Goal: Communication & Community: Ask a question

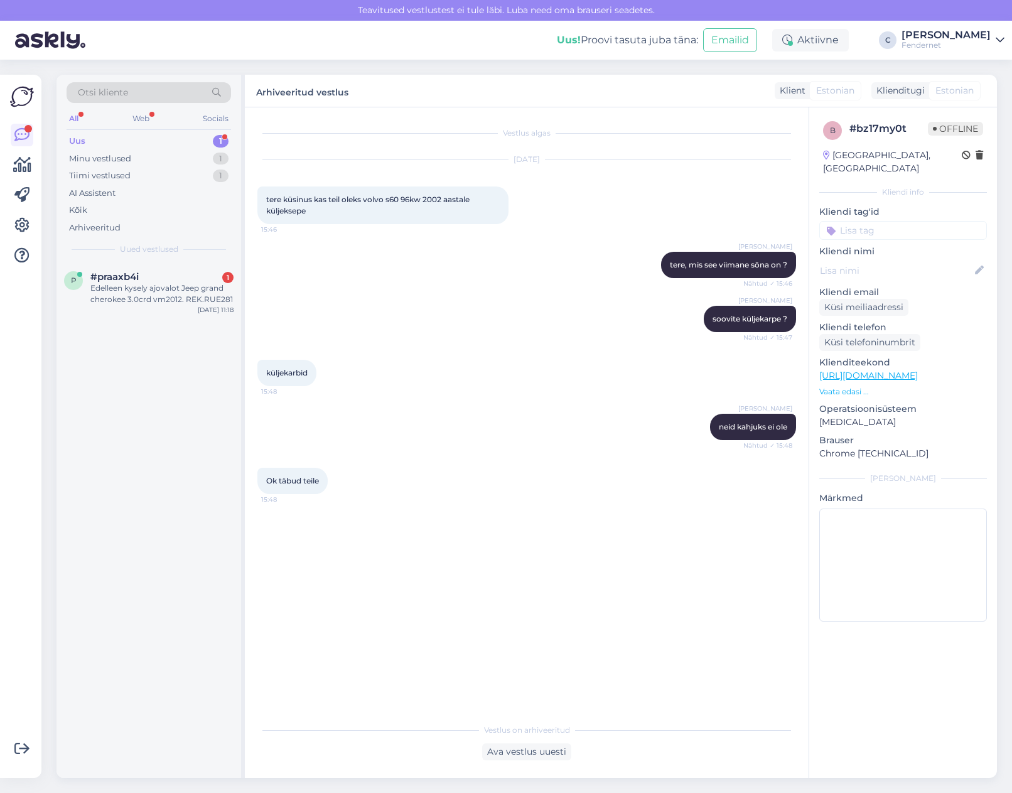
click at [15, 491] on div at bounding box center [22, 426] width 24 height 683
click at [132, 309] on div "p #praaxb4i 1 Edelleen kysely ajovalot Jeep grand cherokee 3.0crd vm2012. REK.R…" at bounding box center [148, 290] width 185 height 56
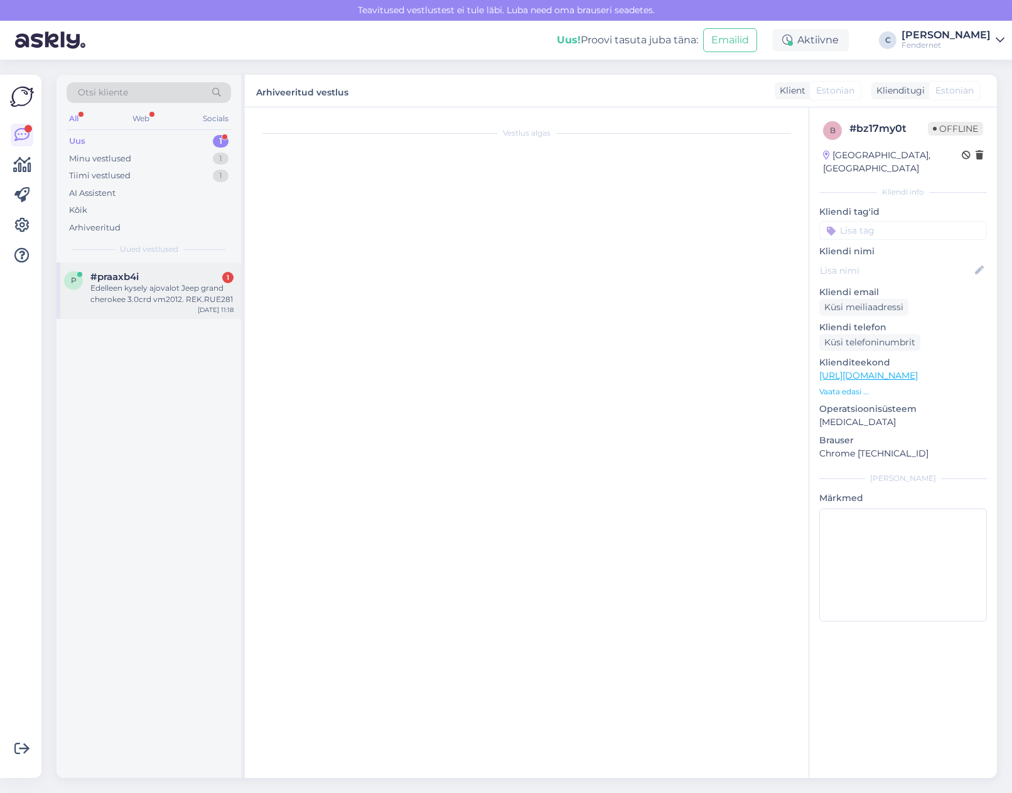
scroll to position [151, 0]
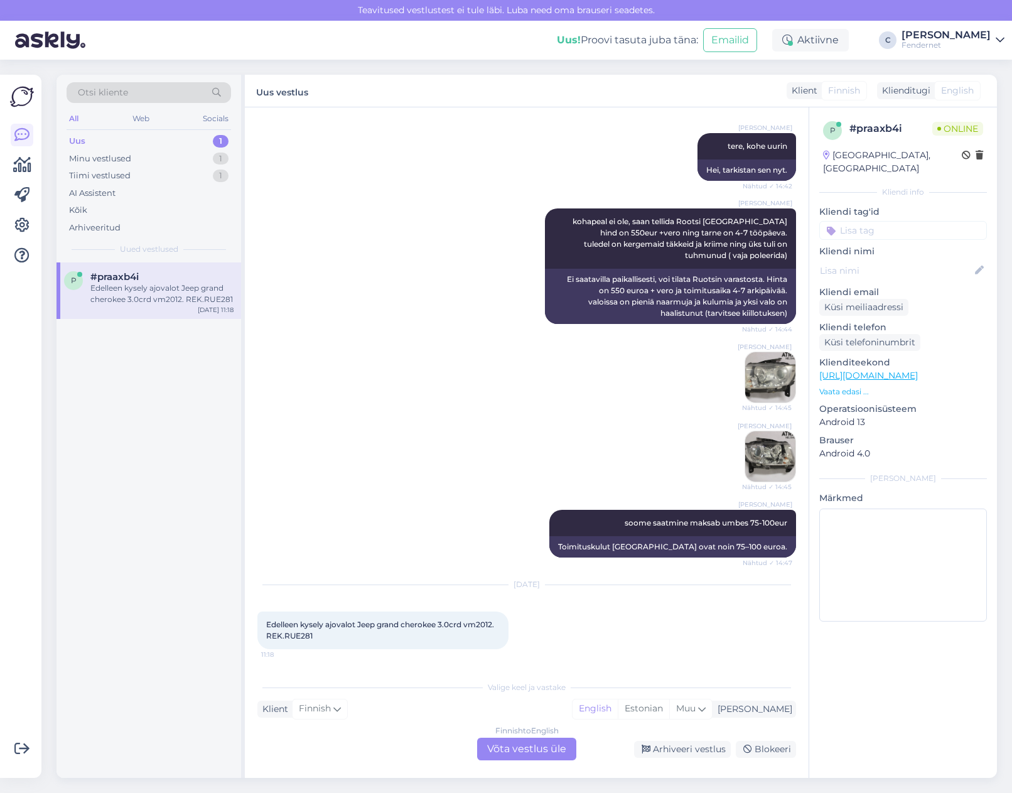
click at [534, 745] on div "Finnish to English Võta vestlus üle" at bounding box center [526, 748] width 99 height 23
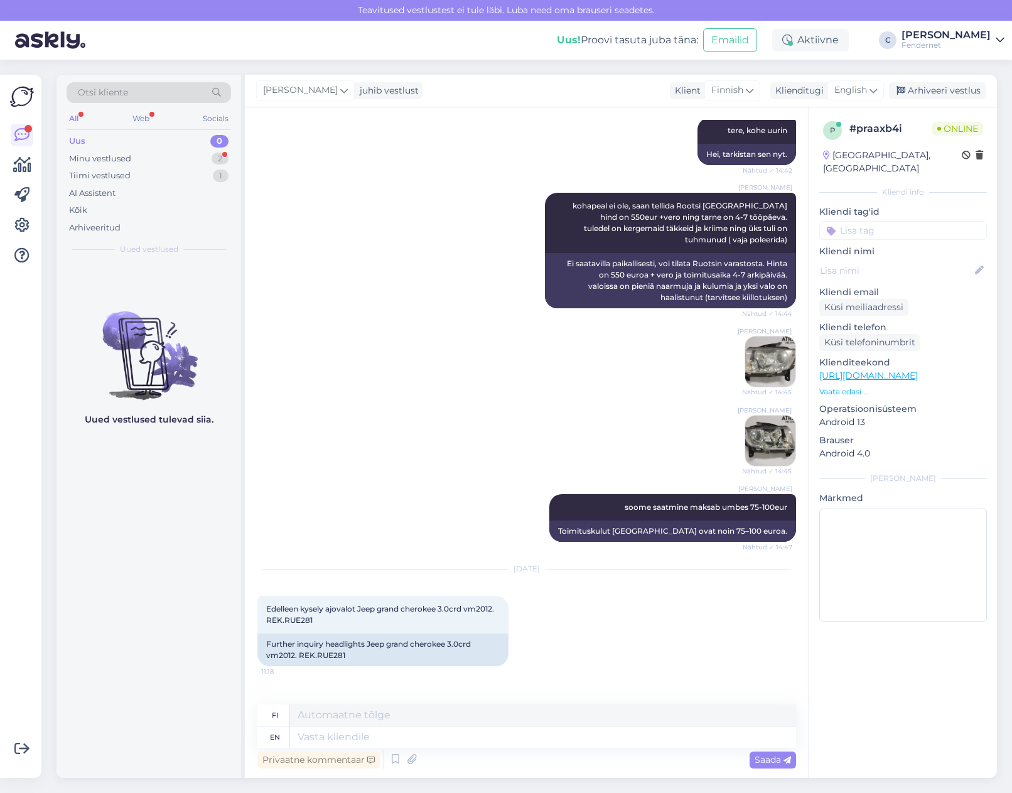
scroll to position [229, 0]
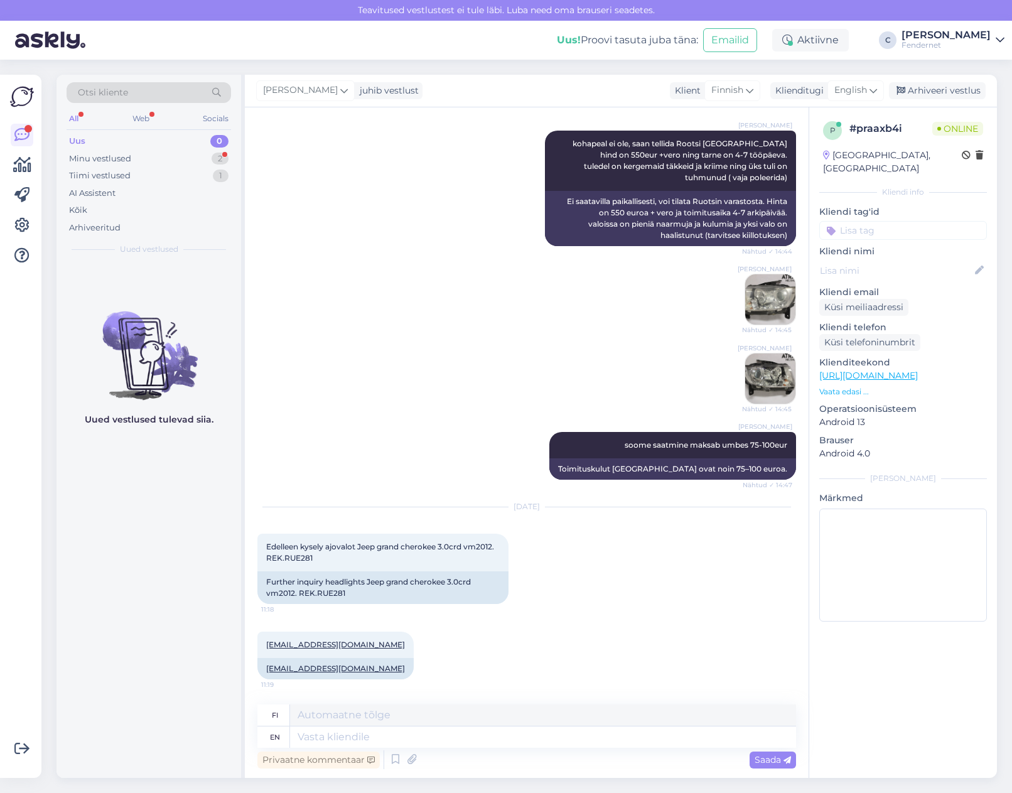
click at [163, 625] on div "Uued vestlused tulevad siia." at bounding box center [148, 519] width 185 height 515
click at [123, 596] on div "Uued vestlused tulevad siia." at bounding box center [148, 519] width 185 height 515
click at [119, 166] on div "Minu vestlused 2" at bounding box center [149, 159] width 164 height 18
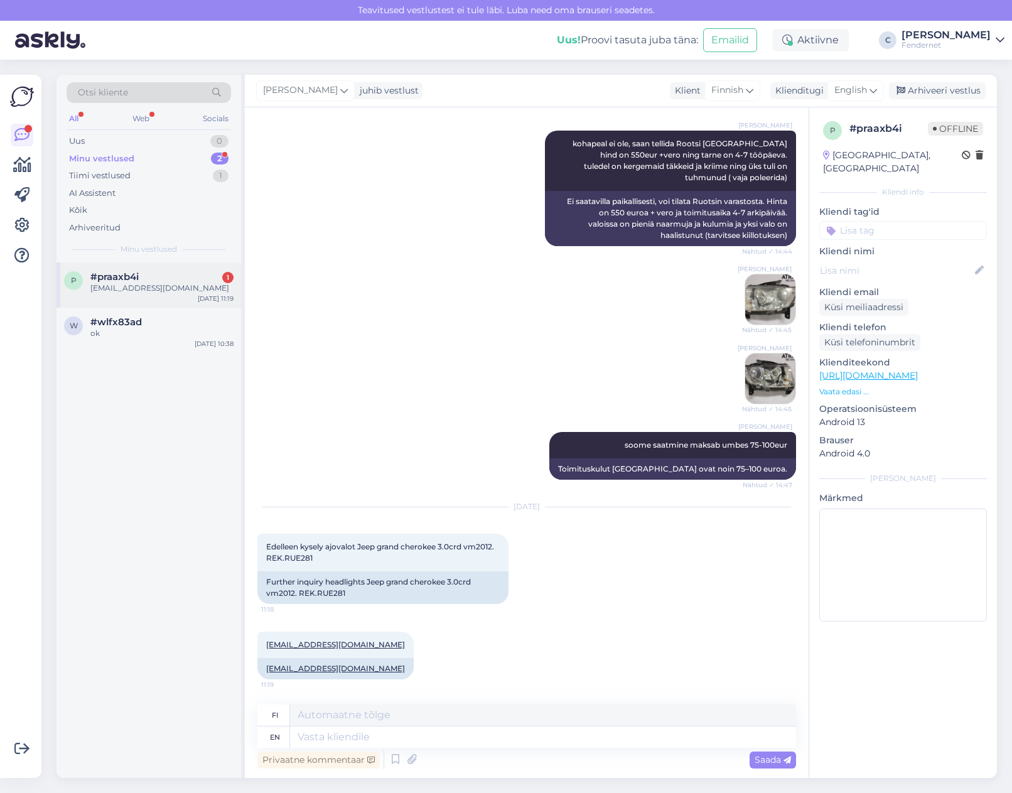
click at [134, 277] on span "#praaxb4i" at bounding box center [114, 276] width 48 height 11
click at [165, 181] on div "Tiimi vestlused 1" at bounding box center [149, 176] width 164 height 18
click at [152, 165] on div "Minu vestlused 2" at bounding box center [149, 159] width 164 height 18
click at [163, 142] on div "Uus 0" at bounding box center [149, 141] width 164 height 18
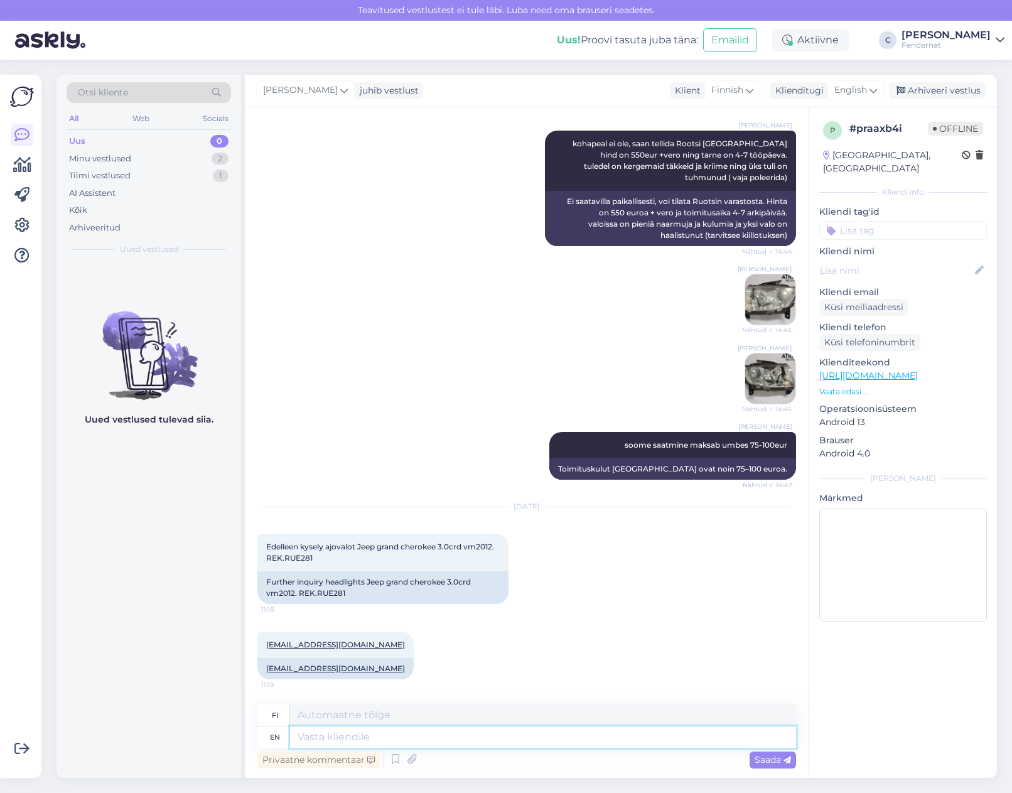
click at [571, 732] on textarea at bounding box center [543, 736] width 506 height 21
type textarea "did you"
type textarea "teitkö"
type textarea "did you get t"
type textarea "saitko"
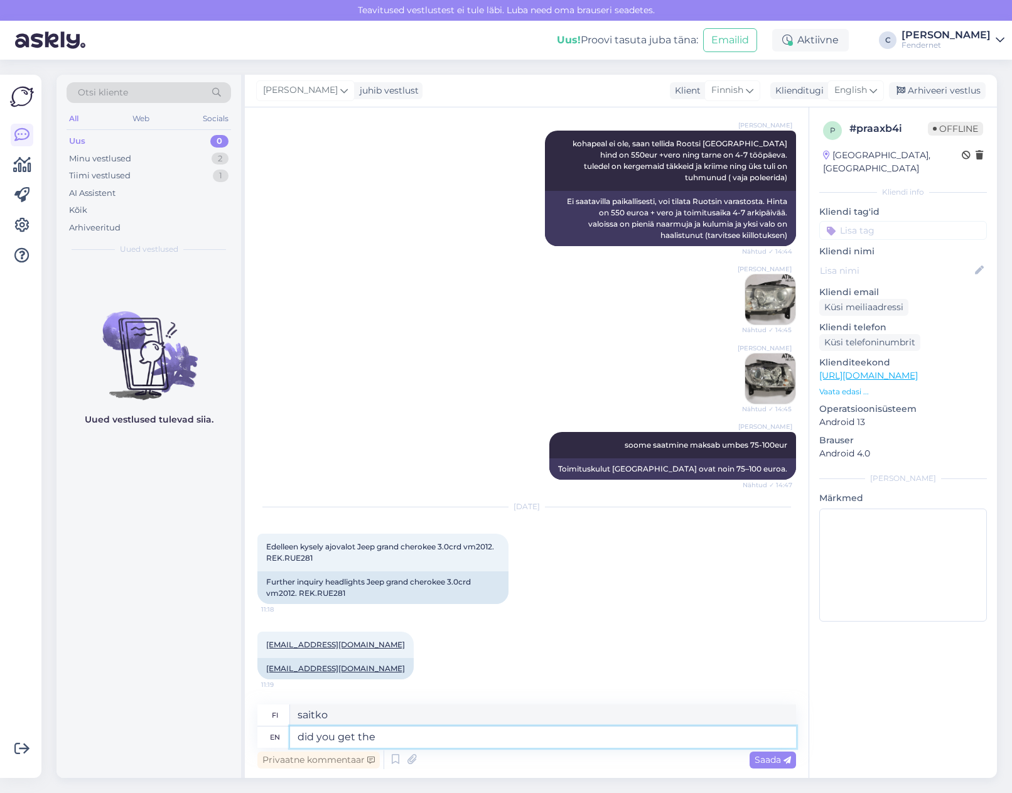
type textarea "did you get the"
type textarea "[PERSON_NAME]"
type textarea "did you get the pictures i"
type textarea "saitko kuvat"
type textarea "did you get the pictures i"
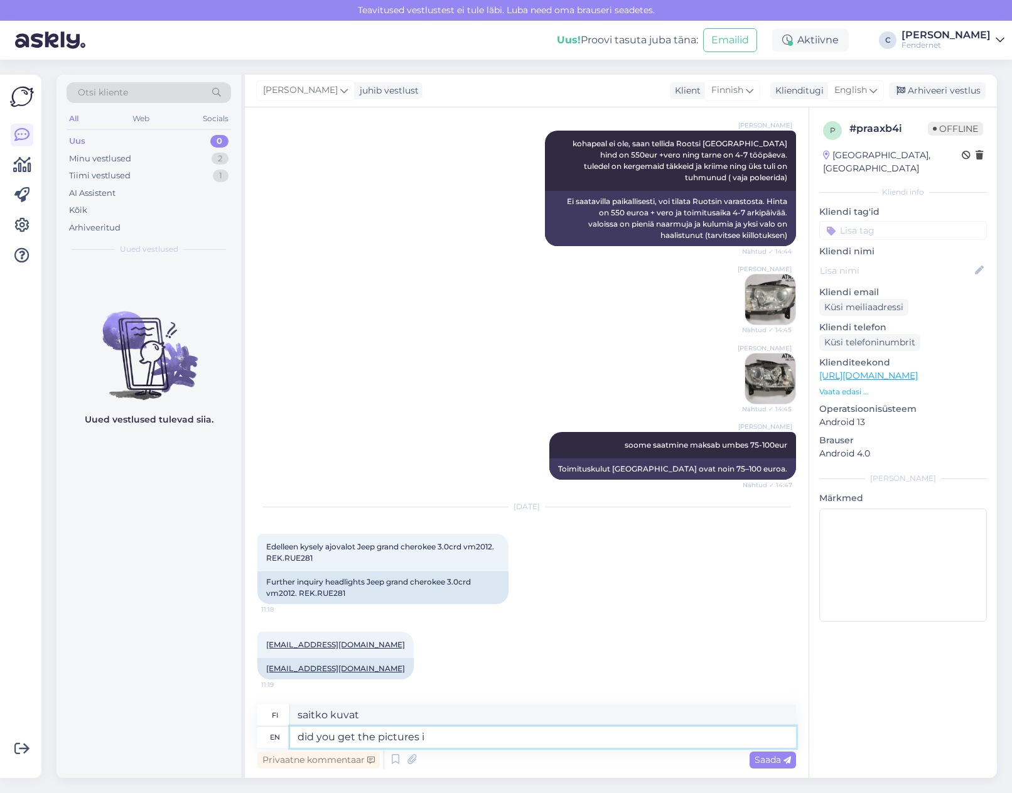
type textarea "Saitko kuvat minulta?"
type textarea "did you get the pictures i sent h"
type textarea "[PERSON_NAME] lähettämäni kuvat"
type textarea "did you get the pictures i sent here?"
type textarea "[PERSON_NAME] ne kuvat jotka lähetin tänne?"
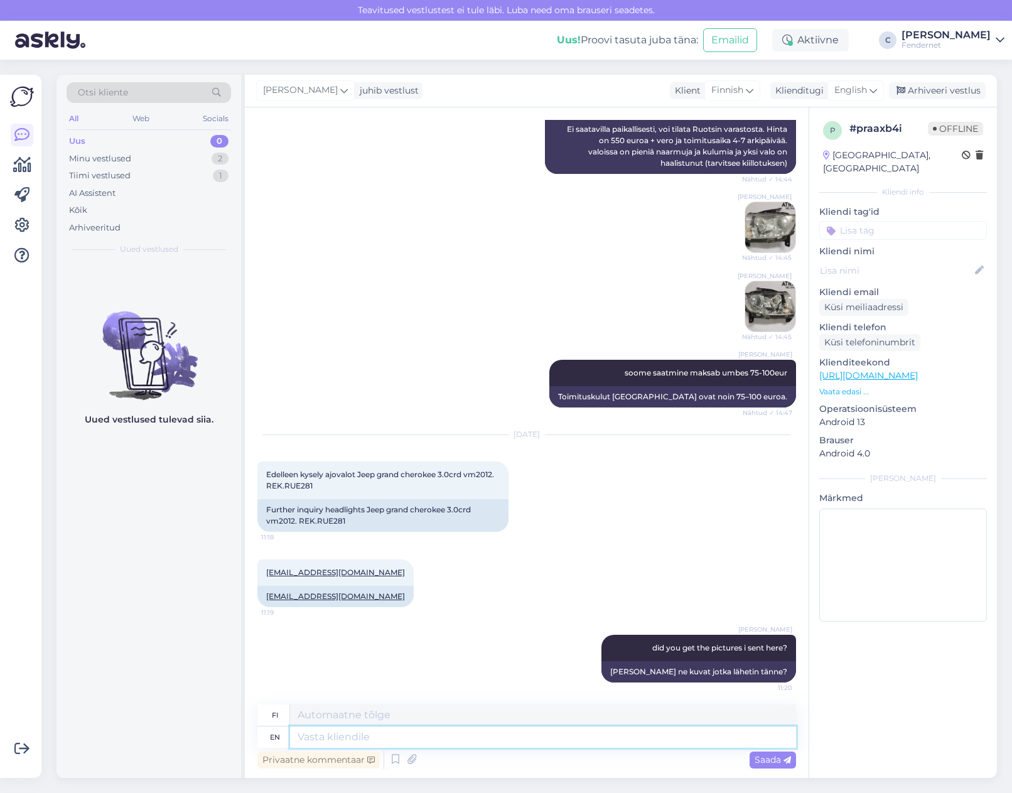
scroll to position [304, 0]
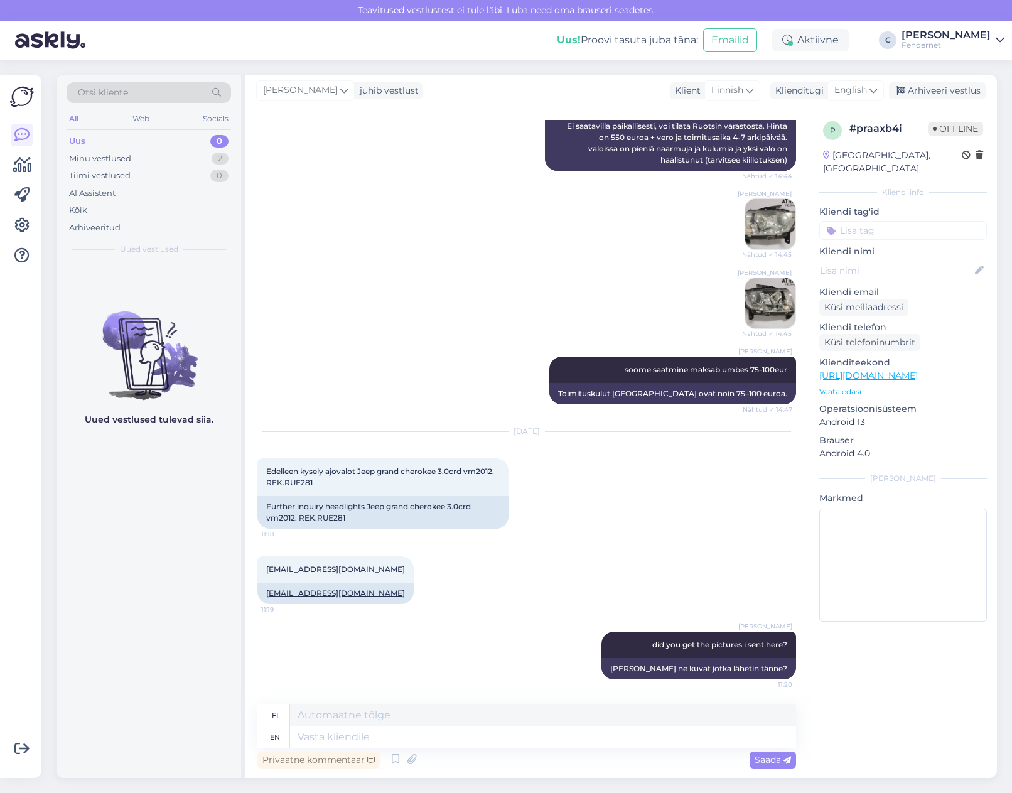
click at [140, 707] on div "Uued vestlused tulevad siia." at bounding box center [148, 519] width 185 height 515
click at [921, 87] on div "Arhiveeri vestlus" at bounding box center [937, 90] width 97 height 17
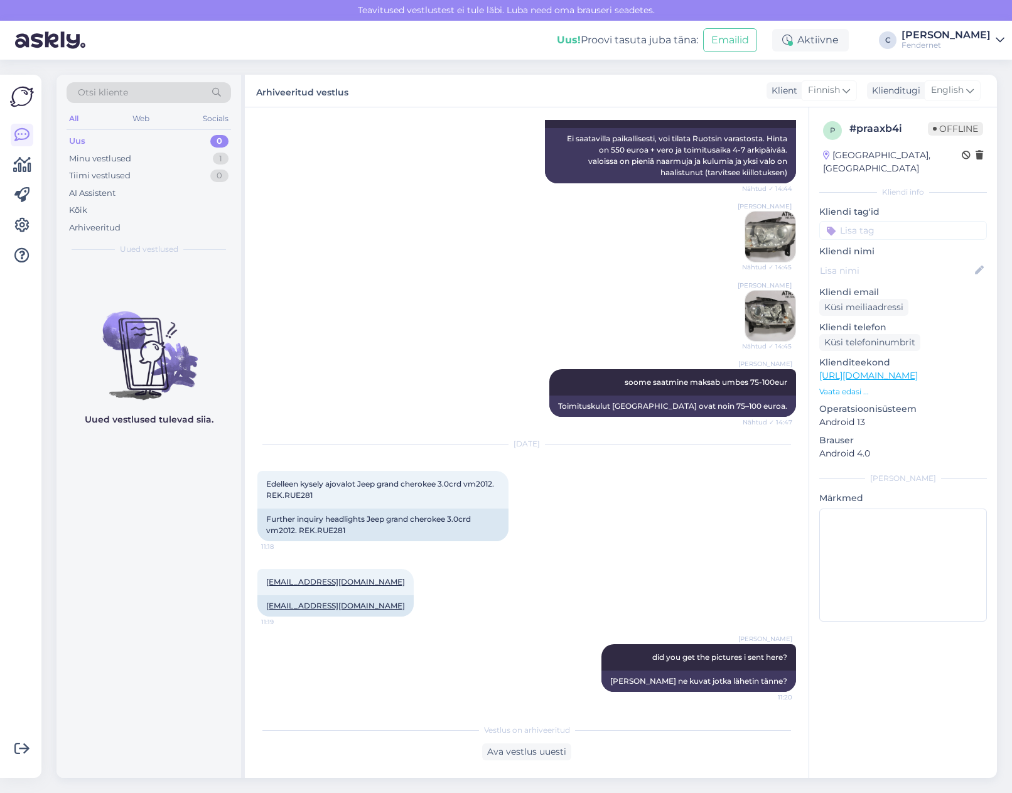
click at [76, 628] on div "Uued vestlused tulevad siia." at bounding box center [148, 519] width 185 height 515
